Goal: Information Seeking & Learning: Learn about a topic

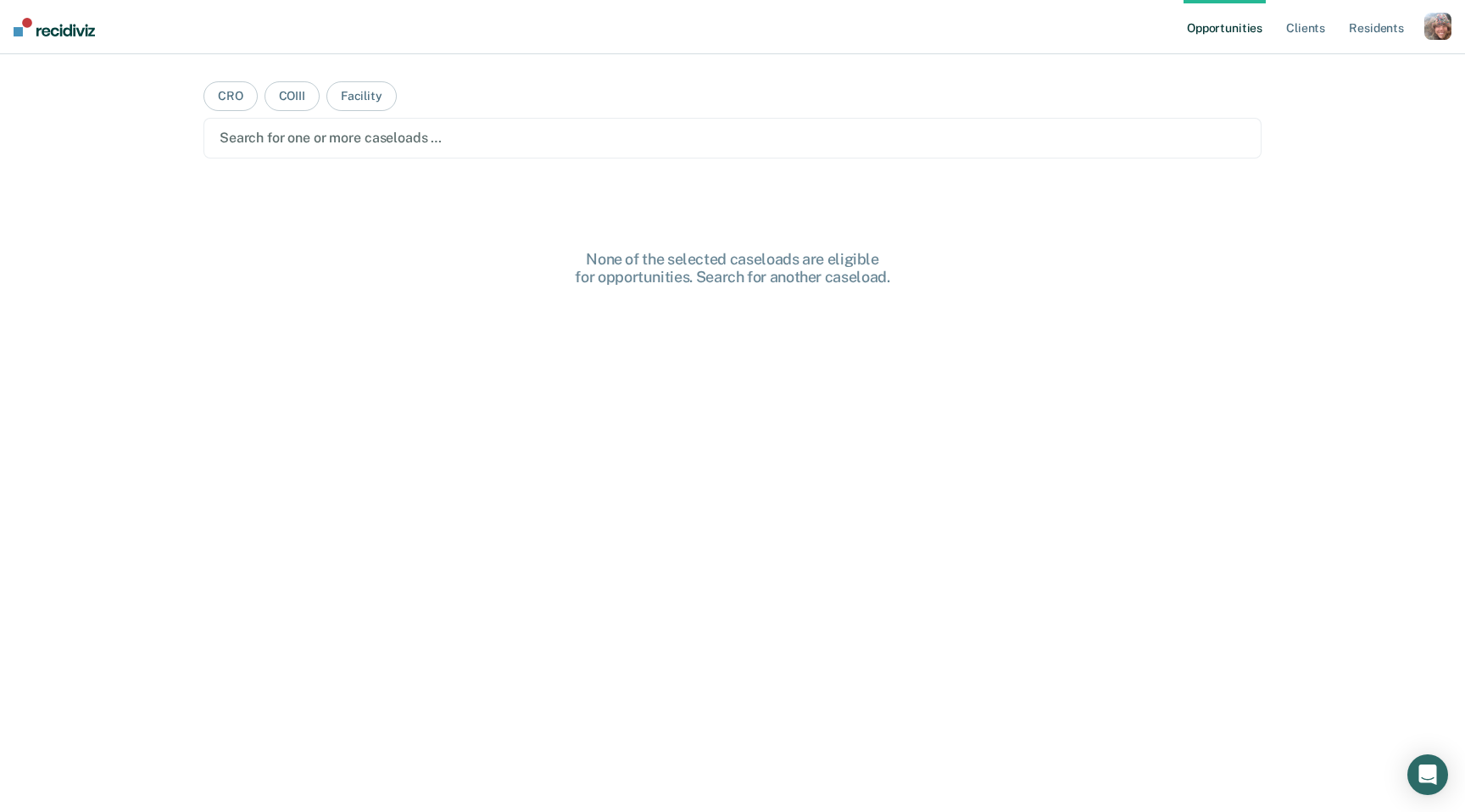
click at [1431, 27] on div "button" at bounding box center [1437, 27] width 28 height 27
click at [1333, 72] on link "Profile" at bounding box center [1369, 69] width 137 height 15
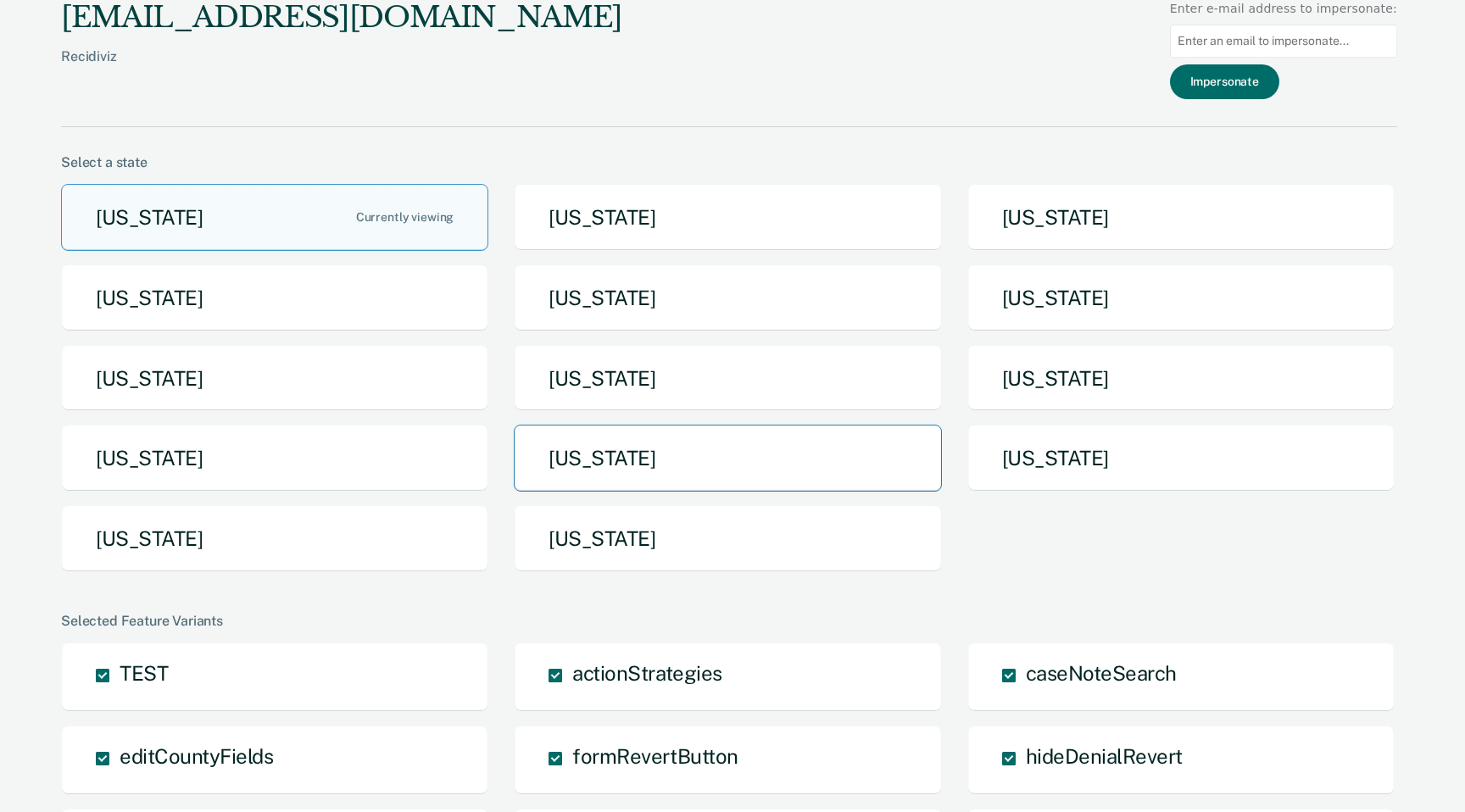
click at [765, 455] on button "[US_STATE]" at bounding box center [726, 458] width 427 height 67
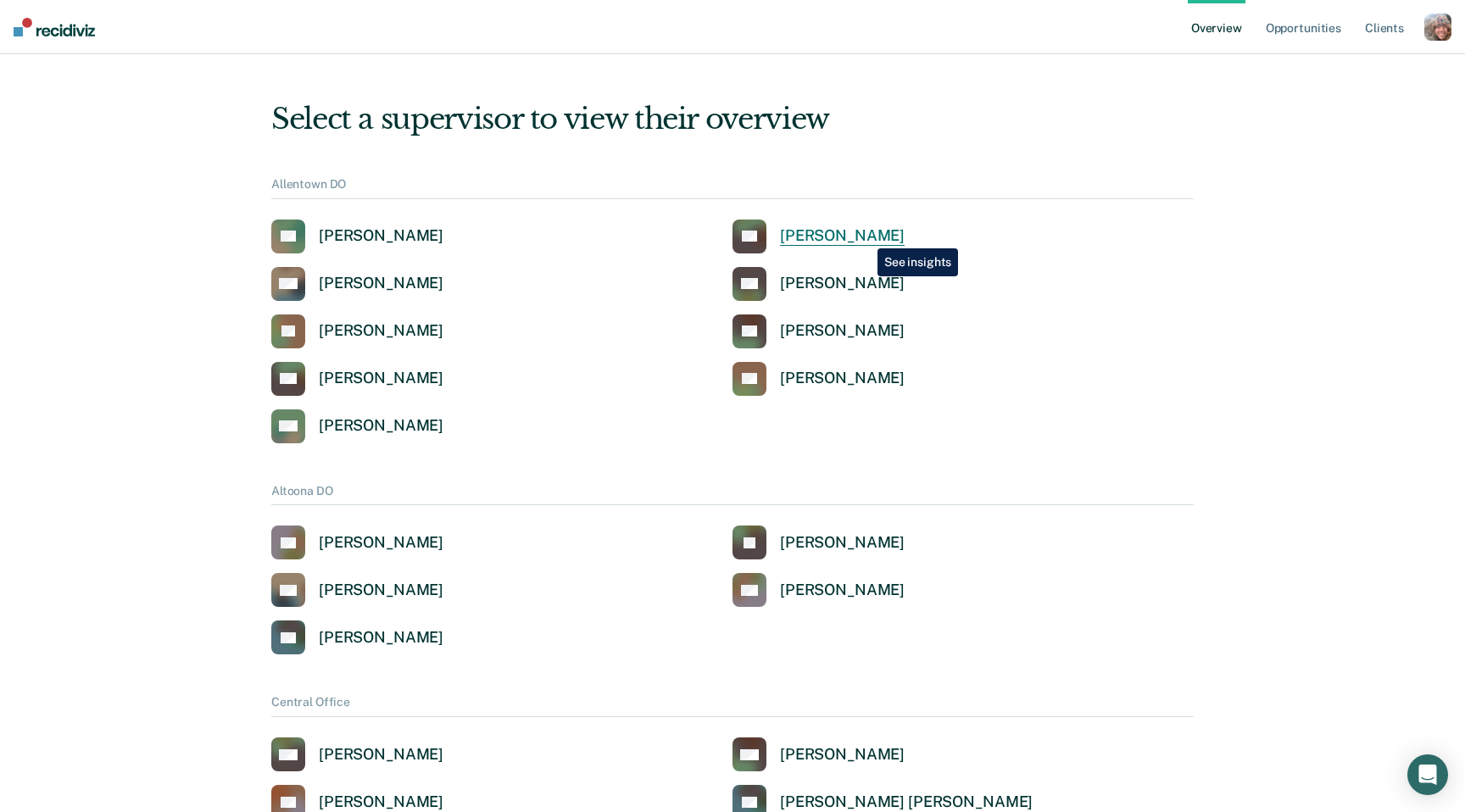
click at [865, 235] on div "[PERSON_NAME]" at bounding box center [842, 235] width 125 height 20
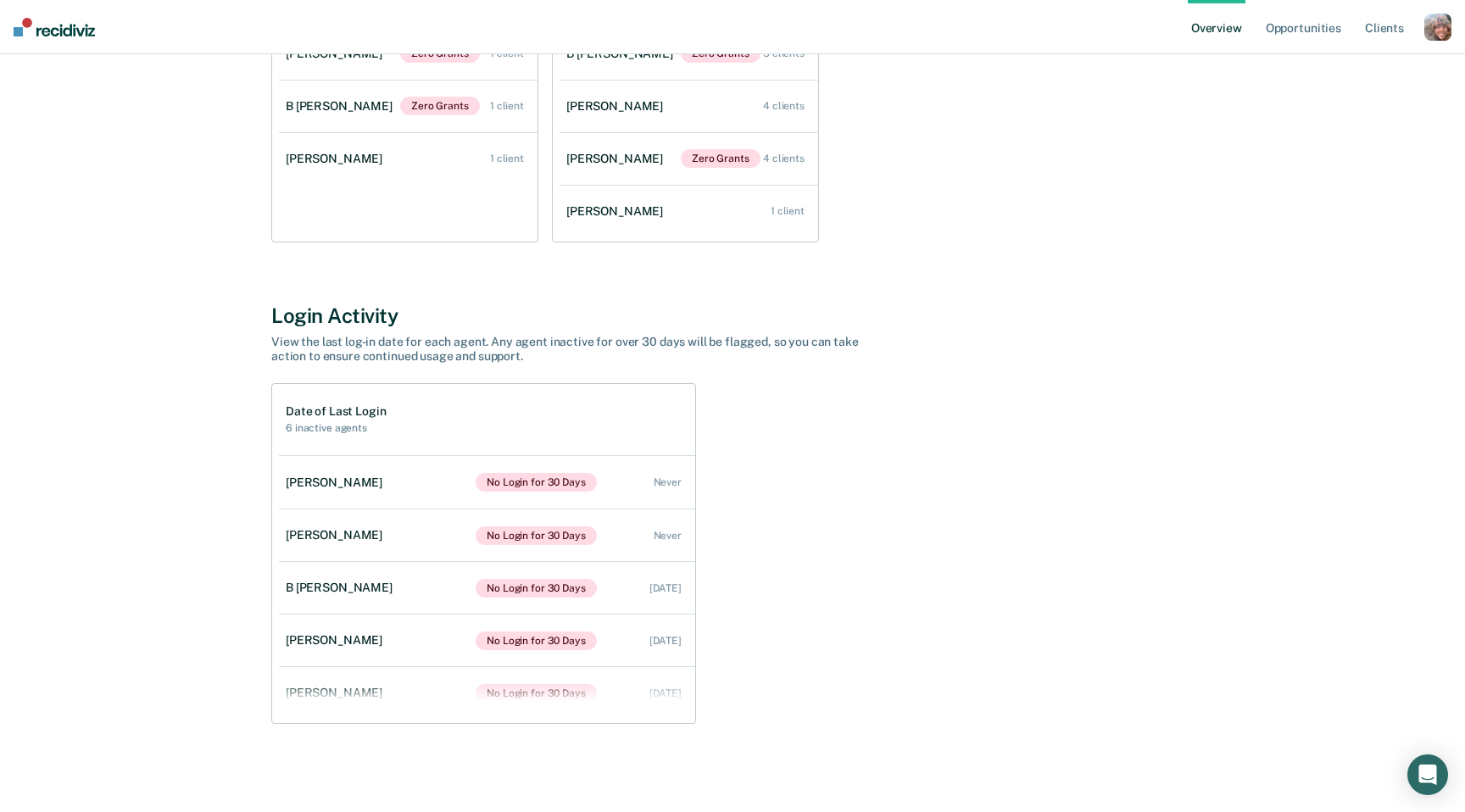
scroll to position [369, 0]
